Goal: Navigation & Orientation: Find specific page/section

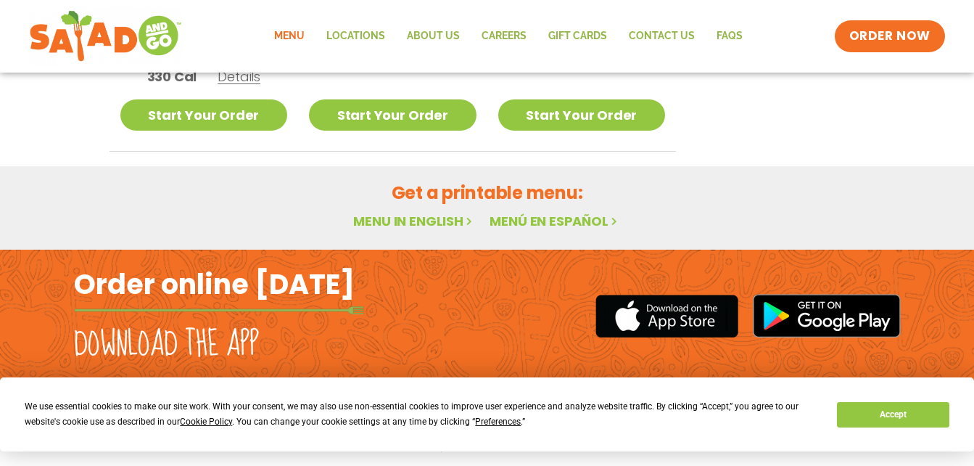
scroll to position [973, 0]
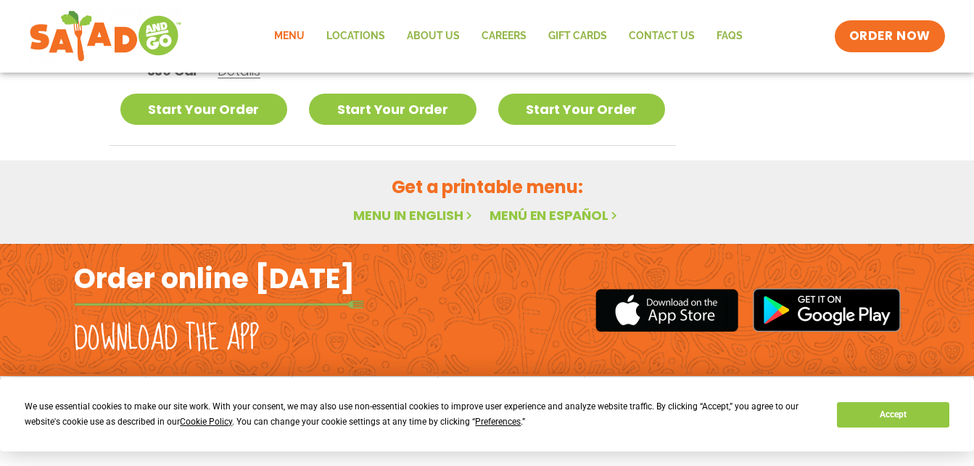
click at [293, 30] on link "Menu" at bounding box center [289, 36] width 52 height 33
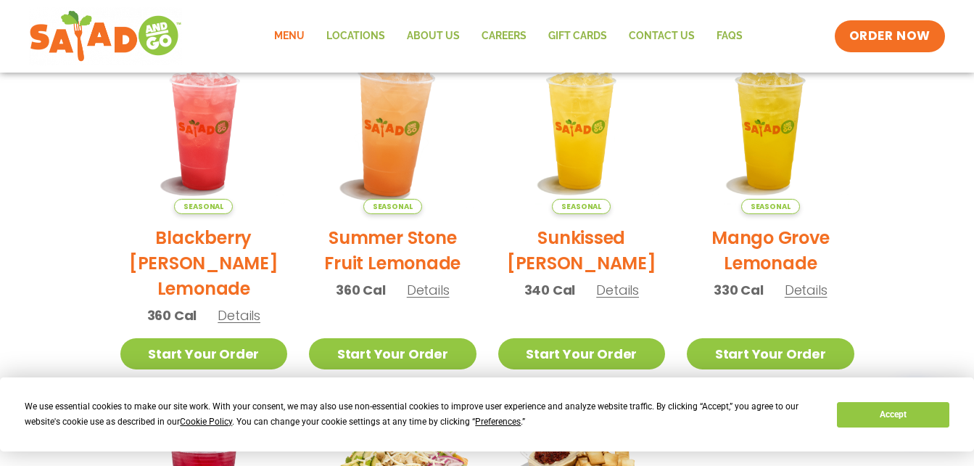
scroll to position [392, 0]
